Goal: Information Seeking & Learning: Learn about a topic

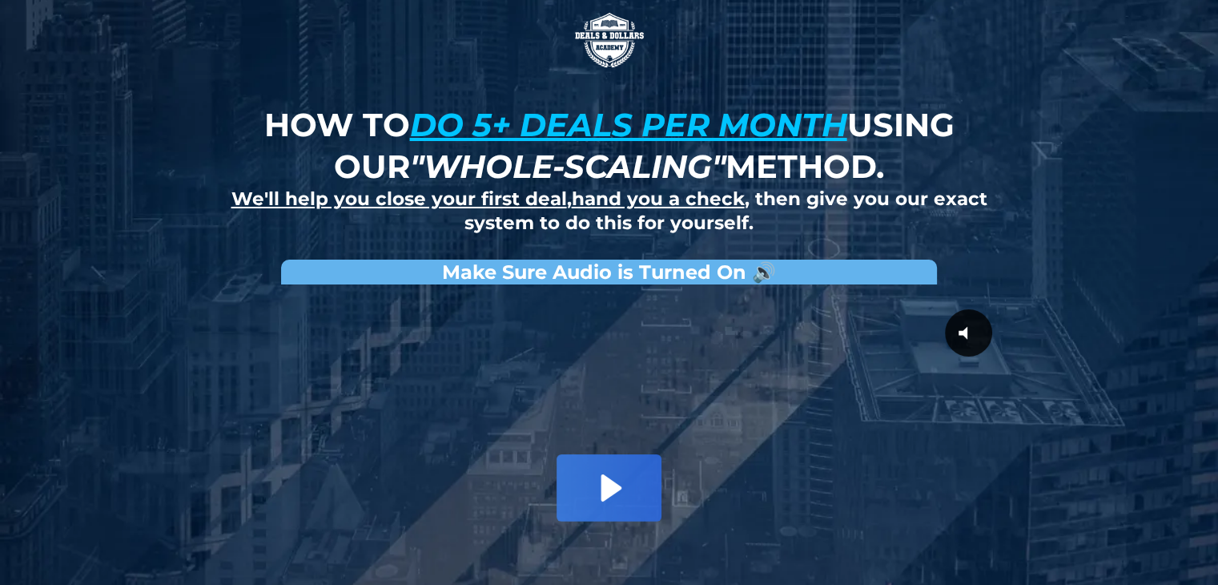
click at [423, 426] on div at bounding box center [609, 503] width 801 height 422
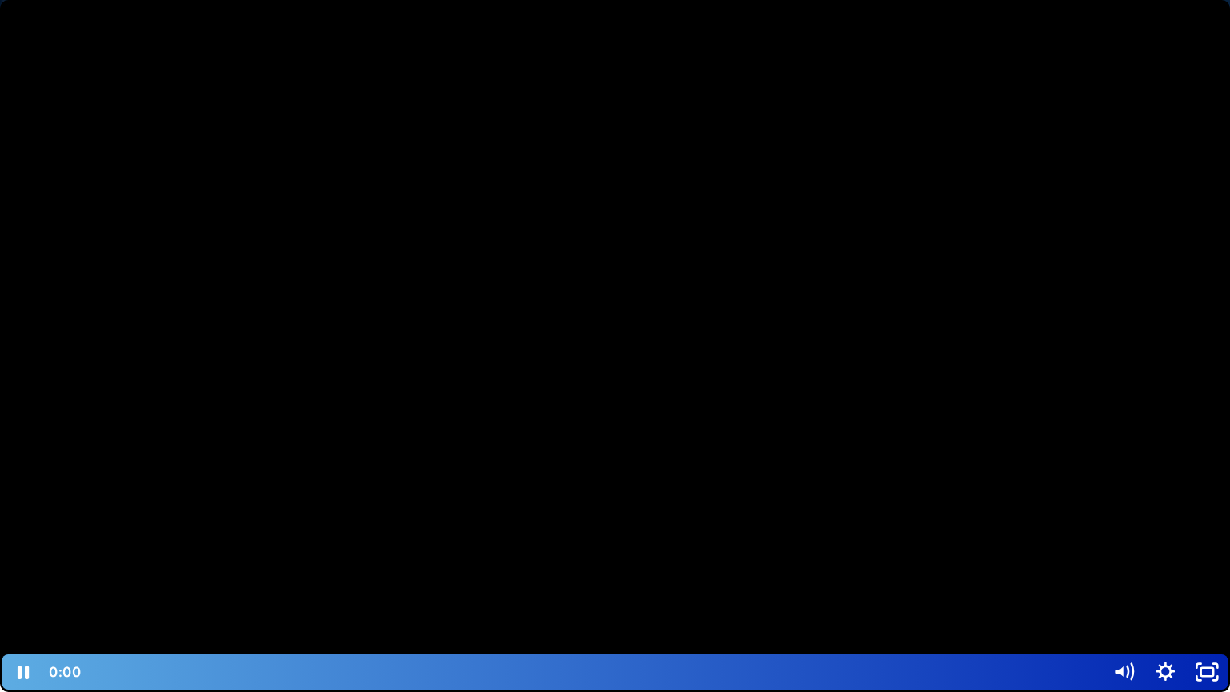
click at [423, 496] on div at bounding box center [615, 346] width 1230 height 692
click at [265, 584] on div "Playbar" at bounding box center [593, 671] width 1000 height 35
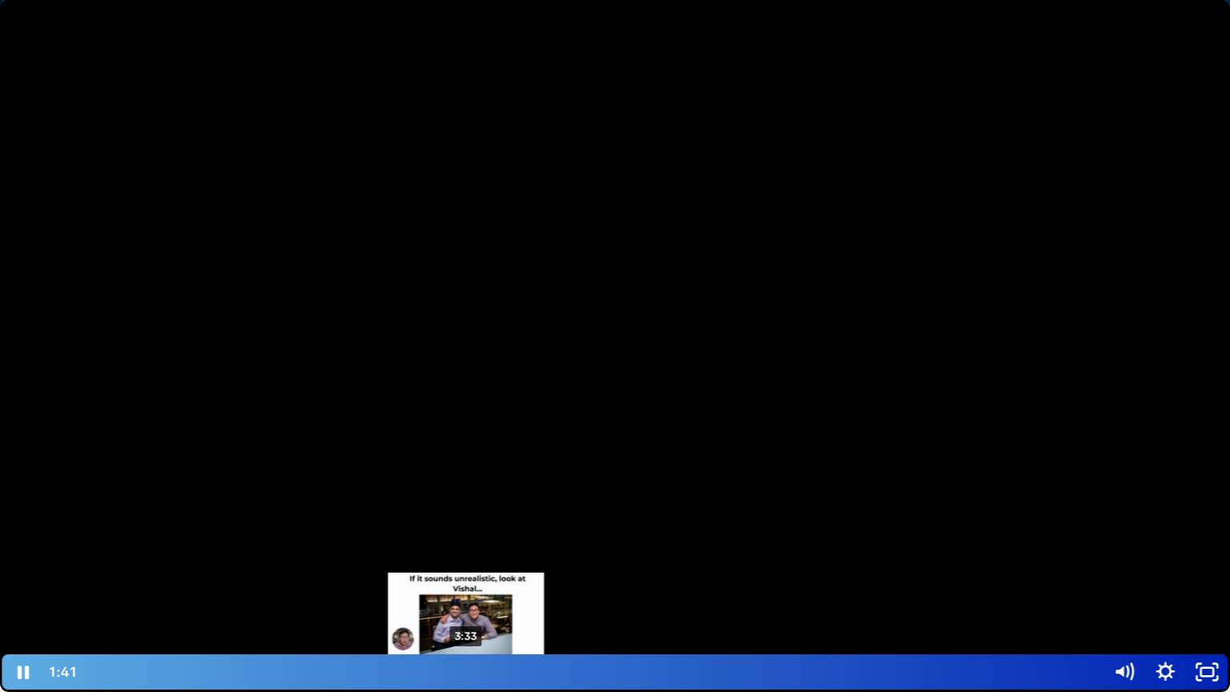
click at [466, 584] on div "3:33" at bounding box center [593, 671] width 1000 height 35
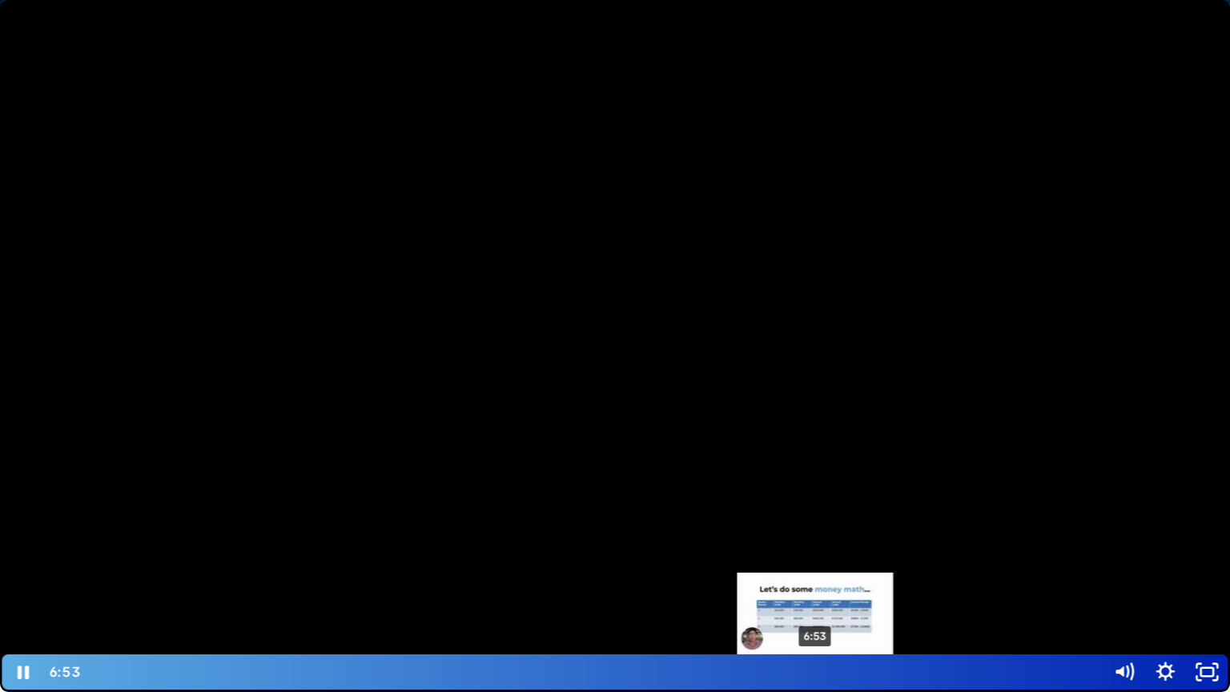
click at [816, 584] on div "6:53" at bounding box center [593, 671] width 1000 height 35
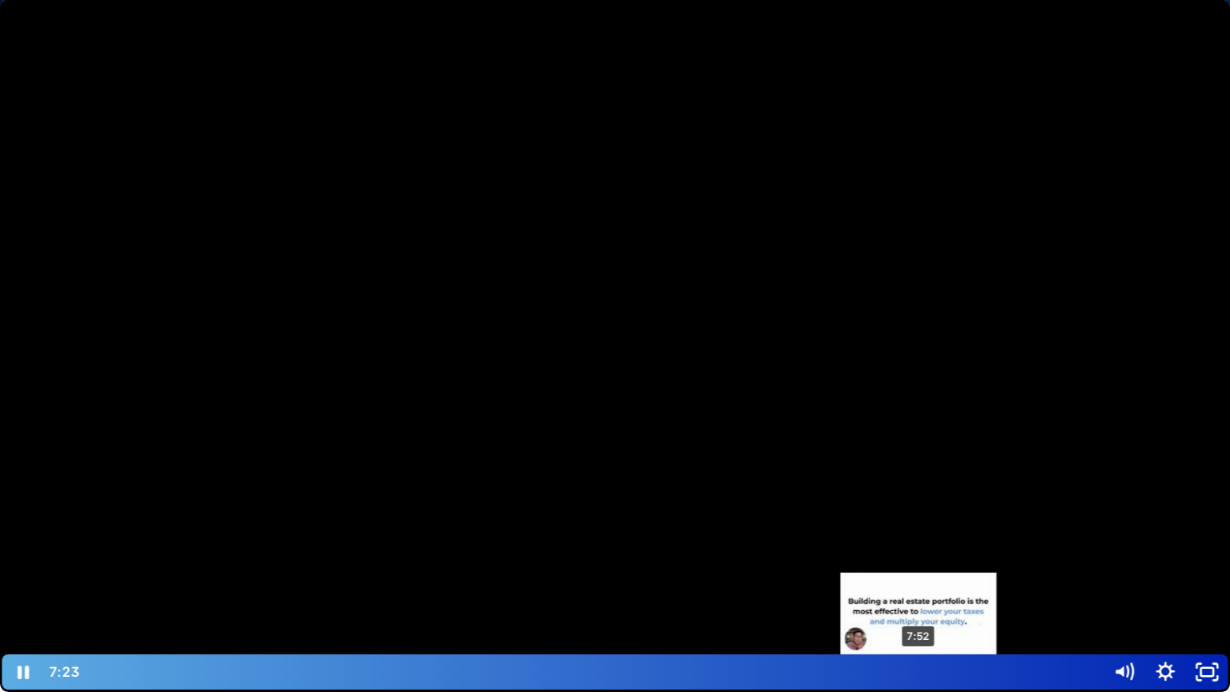
click at [919, 584] on div "7:52" at bounding box center [593, 671] width 1000 height 35
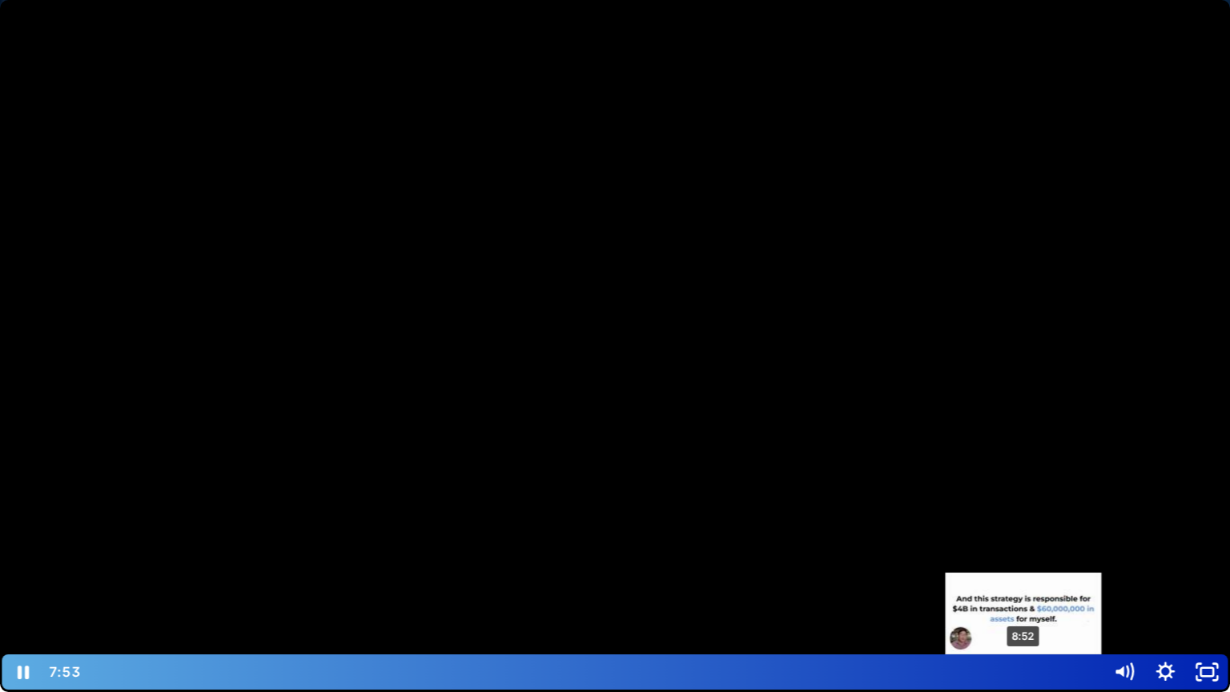
click at [1024, 584] on div "8:52" at bounding box center [593, 671] width 1000 height 35
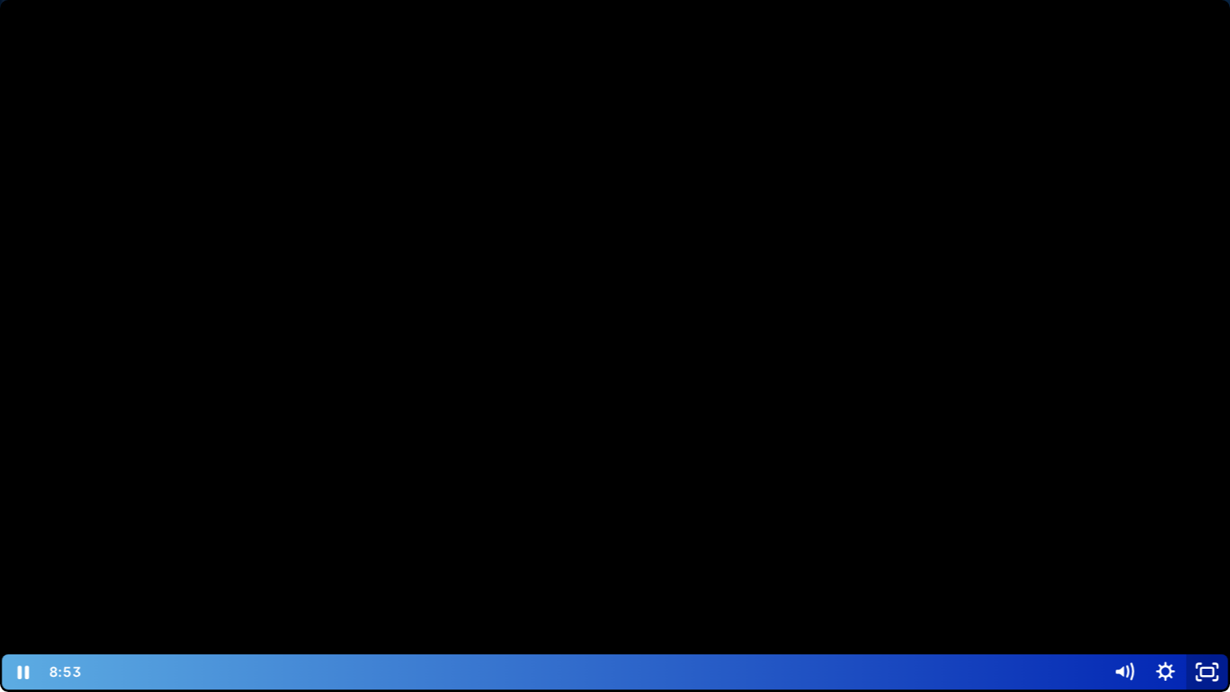
click at [1196, 584] on icon "Unfullscreen" at bounding box center [1207, 671] width 42 height 35
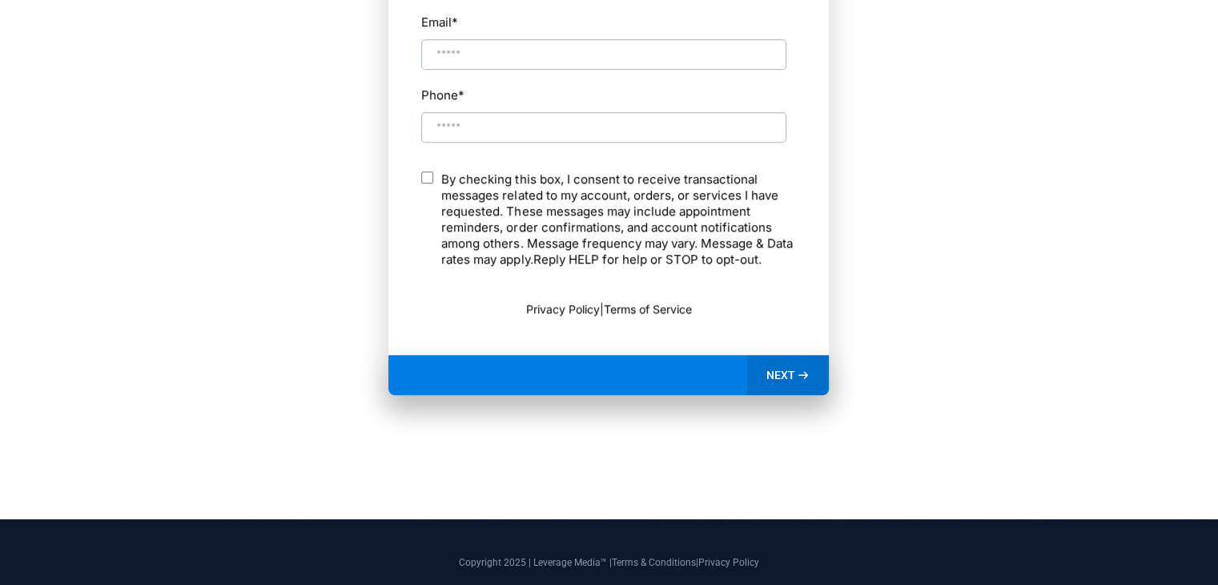
scroll to position [1022, 0]
